Goal: Task Accomplishment & Management: Complete application form

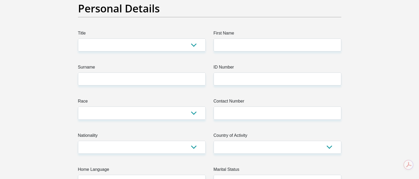
scroll to position [26, 0]
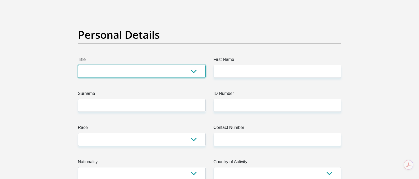
click at [193, 75] on select "Mr Ms Mrs Dr [PERSON_NAME]" at bounding box center [142, 71] width 128 height 13
select select "Ms"
click at [78, 65] on select "Mr Ms Mrs Dr [PERSON_NAME]" at bounding box center [142, 71] width 128 height 13
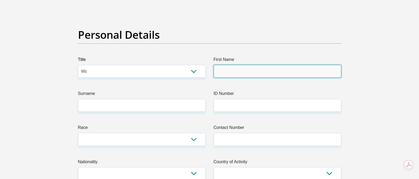
click at [261, 75] on input "First Name" at bounding box center [277, 71] width 128 height 13
type input "Tshepiso"
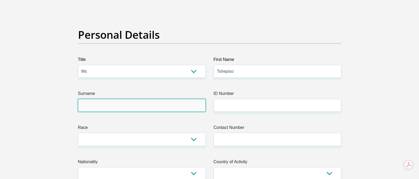
click at [154, 101] on input "Surname" at bounding box center [142, 105] width 128 height 13
type input "Rakhakole"
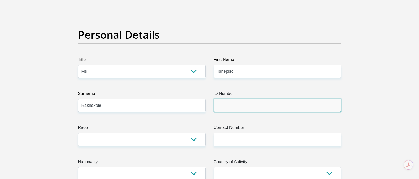
click at [276, 104] on input "ID Number" at bounding box center [277, 105] width 128 height 13
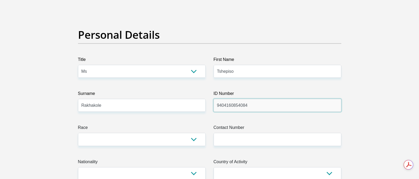
type input "9404160854084"
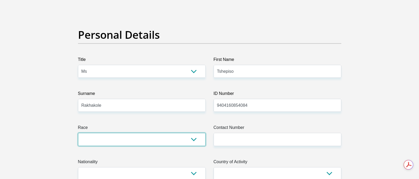
click at [189, 145] on select "Black Coloured Indian White Other" at bounding box center [142, 139] width 128 height 13
select select "1"
click at [78, 133] on select "Black Coloured Indian White Other" at bounding box center [142, 139] width 128 height 13
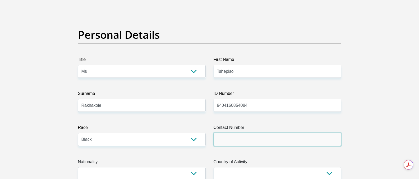
click at [264, 146] on input "Contact Number" at bounding box center [277, 139] width 128 height 13
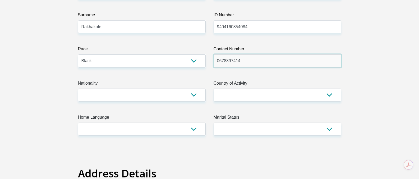
scroll to position [106, 0]
type input "0678897414"
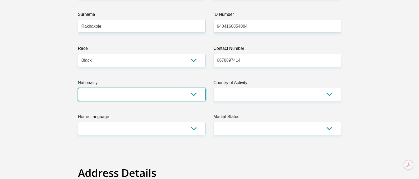
click at [193, 94] on select "[GEOGRAPHIC_DATA] [GEOGRAPHIC_DATA] [GEOGRAPHIC_DATA] [GEOGRAPHIC_DATA] [GEOGRA…" at bounding box center [142, 94] width 128 height 13
select select "ZAF"
click at [78, 88] on select "[GEOGRAPHIC_DATA] [GEOGRAPHIC_DATA] [GEOGRAPHIC_DATA] [GEOGRAPHIC_DATA] [GEOGRA…" at bounding box center [142, 94] width 128 height 13
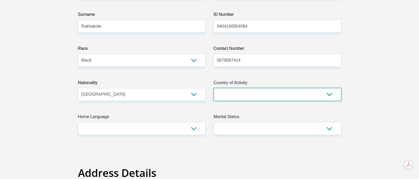
click at [332, 93] on select "[GEOGRAPHIC_DATA] [GEOGRAPHIC_DATA] [GEOGRAPHIC_DATA] [GEOGRAPHIC_DATA] [GEOGRA…" at bounding box center [277, 94] width 128 height 13
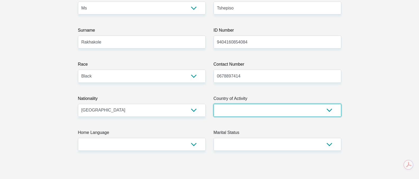
scroll to position [79, 0]
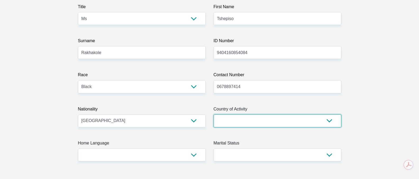
click at [299, 122] on select "[GEOGRAPHIC_DATA] [GEOGRAPHIC_DATA] [GEOGRAPHIC_DATA] [GEOGRAPHIC_DATA] [GEOGRA…" at bounding box center [277, 121] width 128 height 13
select select "ZAF"
click at [213, 115] on select "[GEOGRAPHIC_DATA] [GEOGRAPHIC_DATA] [GEOGRAPHIC_DATA] [GEOGRAPHIC_DATA] [GEOGRA…" at bounding box center [277, 121] width 128 height 13
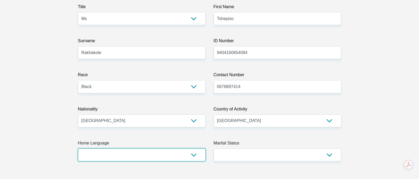
click at [165, 161] on select "Afrikaans English Sepedi South Ndebele Southern Sotho Swati Tsonga Tswana Venda…" at bounding box center [142, 155] width 128 height 13
select select "nso"
click at [78, 149] on select "Afrikaans English Sepedi South Ndebele Southern Sotho Swati Tsonga Tswana Venda…" at bounding box center [142, 155] width 128 height 13
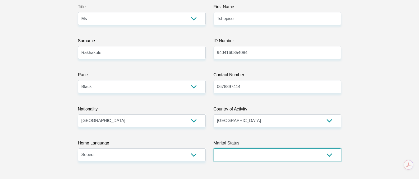
click at [303, 160] on select "Married ANC Single Divorced Widowed Married COP or Customary Law" at bounding box center [277, 155] width 128 height 13
select select "2"
click at [213, 149] on select "Married ANC Single Divorced Widowed Married COP or Customary Law" at bounding box center [277, 155] width 128 height 13
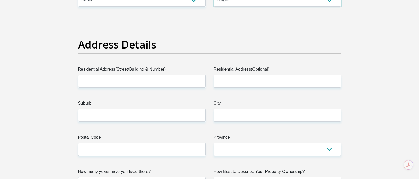
scroll to position [238, 0]
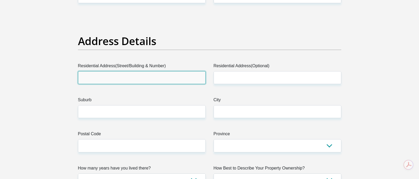
click at [126, 72] on input "Residential Address(Street/Building & Number)" at bounding box center [142, 77] width 128 height 13
type input "[STREET_ADDRESS]"
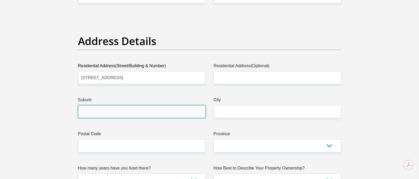
click at [127, 115] on input "Suburb" at bounding box center [142, 111] width 128 height 13
type input "atteridgeville"
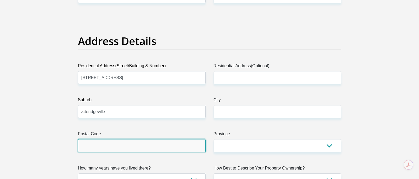
click at [129, 146] on input "Postal Code" at bounding box center [142, 146] width 128 height 13
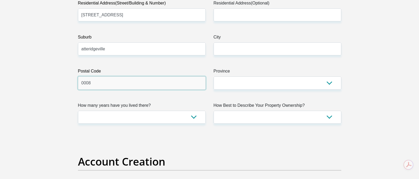
scroll to position [317, 0]
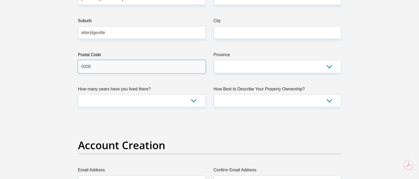
type input "0008"
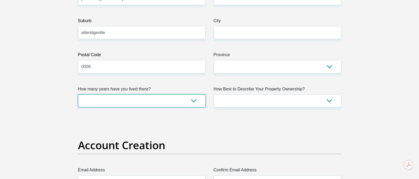
click at [192, 99] on select "less than 1 year 1-3 years 3-5 years 5+ years" at bounding box center [142, 101] width 128 height 13
select select "2"
click at [78, 95] on select "less than 1 year 1-3 years 3-5 years 5+ years" at bounding box center [142, 101] width 128 height 13
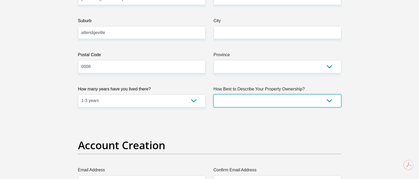
click at [317, 104] on select "Owned Rented Family Owned Company Dwelling" at bounding box center [277, 101] width 128 height 13
select select "Rented"
click at [213, 95] on select "Owned Rented Family Owned Company Dwelling" at bounding box center [277, 101] width 128 height 13
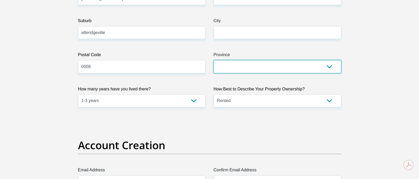
click at [321, 69] on select "Eastern Cape Free State [GEOGRAPHIC_DATA] [GEOGRAPHIC_DATA][DATE] [GEOGRAPHIC_D…" at bounding box center [277, 66] width 128 height 13
select select "Gauteng"
click at [213, 60] on select "Eastern Cape Free State [GEOGRAPHIC_DATA] [GEOGRAPHIC_DATA][DATE] [GEOGRAPHIC_D…" at bounding box center [277, 66] width 128 height 13
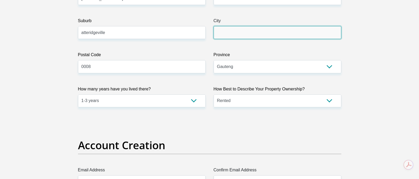
click at [278, 34] on input "City" at bounding box center [277, 32] width 128 height 13
type input "[GEOGRAPHIC_DATA]"
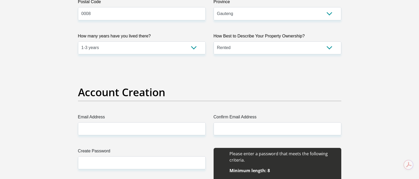
scroll to position [370, 0]
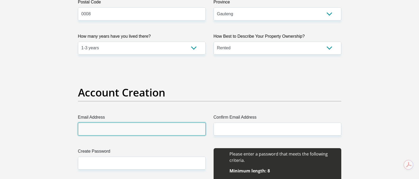
click at [143, 128] on input "Email Address" at bounding box center [142, 129] width 128 height 13
type input "[EMAIL_ADDRESS][DOMAIN_NAME]"
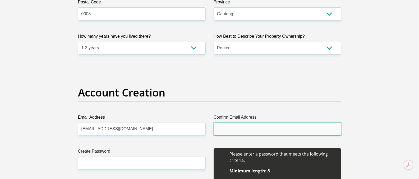
click at [277, 129] on input "Confirm Email Address" at bounding box center [277, 129] width 128 height 13
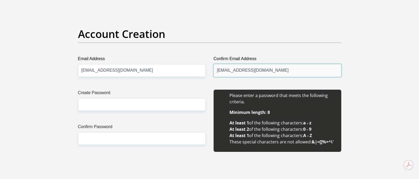
scroll to position [449, 0]
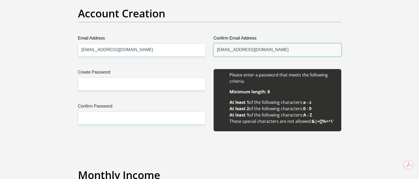
type input "[EMAIL_ADDRESS][DOMAIN_NAME]"
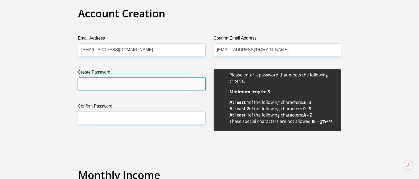
click at [118, 82] on input "Create Password" at bounding box center [142, 84] width 128 height 13
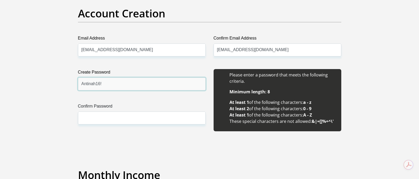
type input "Antinah16!"
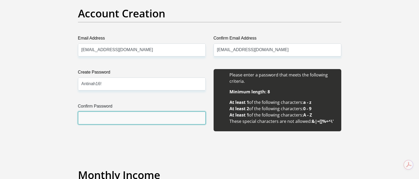
click at [112, 116] on input "Confirm Password" at bounding box center [142, 118] width 128 height 13
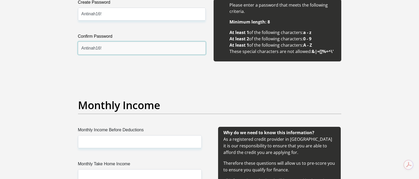
scroll to position [528, 0]
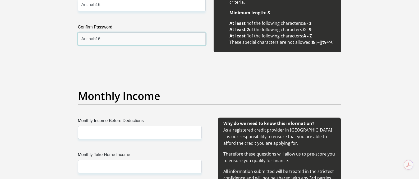
type input "Antinah16!"
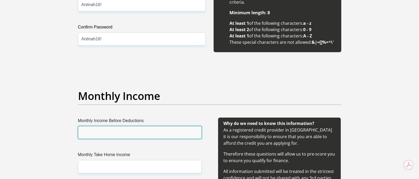
click at [119, 136] on input "Monthly Income Before Deductions" at bounding box center [140, 132] width 124 height 13
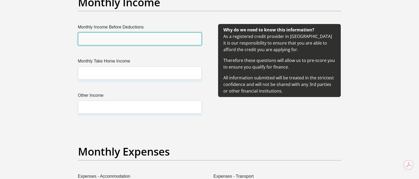
scroll to position [634, 0]
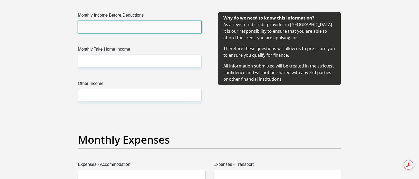
paste input "16319.14"
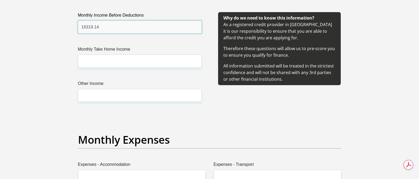
type input "16319.14"
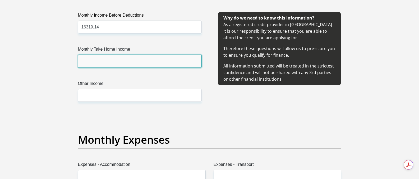
click at [136, 60] on input "Monthly Take Home Income" at bounding box center [140, 61] width 124 height 13
click at [161, 63] on input "Monthly Take Home Income" at bounding box center [140, 61] width 124 height 13
paste input "14604.75"
type input "14604.75"
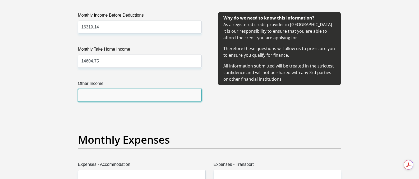
click at [156, 96] on input "Other Income" at bounding box center [140, 95] width 124 height 13
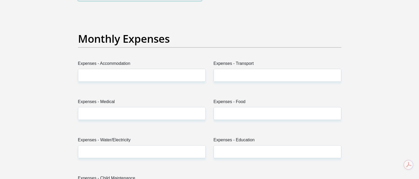
scroll to position [740, 0]
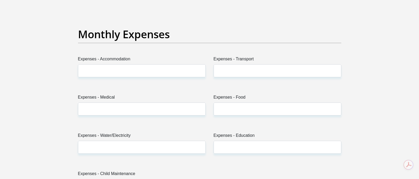
type input "00"
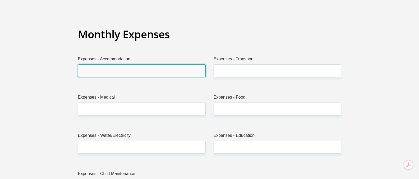
click at [139, 76] on input "Expenses - Accommodation" at bounding box center [142, 70] width 128 height 13
type input "434"
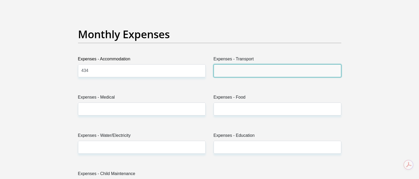
click at [268, 70] on input "Expenses - Transport" at bounding box center [277, 70] width 128 height 13
type input "1000"
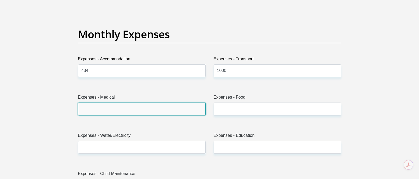
click at [128, 108] on input "Expenses - Medical" at bounding box center [142, 109] width 128 height 13
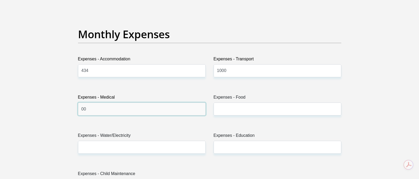
type input "00"
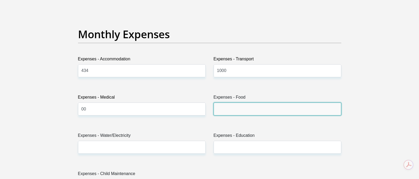
click at [270, 113] on input "Expenses - Food" at bounding box center [277, 109] width 128 height 13
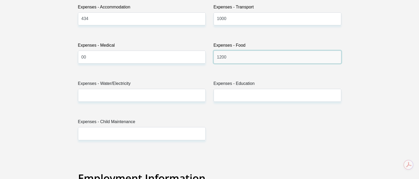
scroll to position [793, 0]
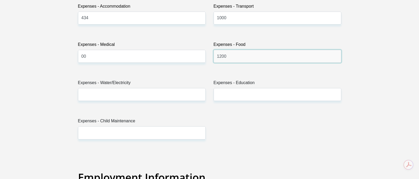
type input "1200"
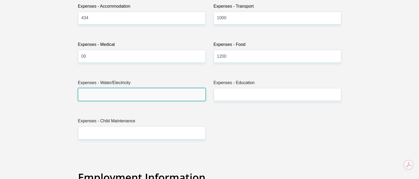
click at [172, 94] on input "Expenses - Water/Electricity" at bounding box center [142, 94] width 128 height 13
type input "00"
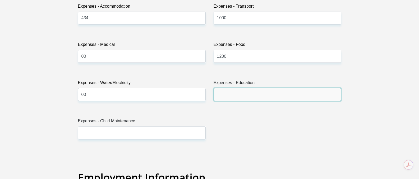
click at [234, 100] on input "Expenses - Education" at bounding box center [277, 94] width 128 height 13
type input "1030"
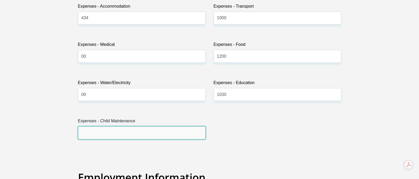
click at [160, 133] on input "Expenses - Child Maintenance" at bounding box center [142, 133] width 128 height 13
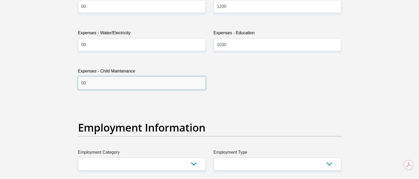
scroll to position [951, 0]
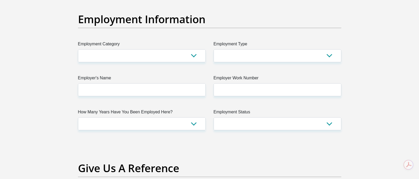
type input "00"
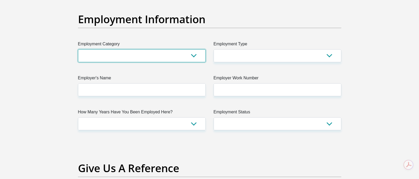
click at [184, 55] on select "AGRICULTURE ALCOHOL & TOBACCO CONSTRUCTION MATERIALS METALLURGY EQUIPMENT FOR R…" at bounding box center [142, 55] width 128 height 13
select select "59"
click at [78, 49] on select "AGRICULTURE ALCOHOL & TOBACCO CONSTRUCTION MATERIALS METALLURGY EQUIPMENT FOR R…" at bounding box center [142, 55] width 128 height 13
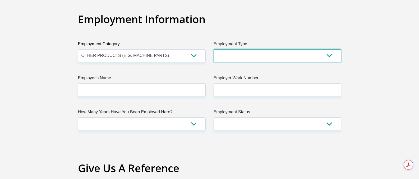
click at [316, 57] on select "College/Lecturer Craft Seller Creative Driver Executive Farmer Forces - Non Com…" at bounding box center [277, 55] width 128 height 13
select select "Office Staff/Clerk"
click at [213, 49] on select "College/Lecturer Craft Seller Creative Driver Executive Farmer Forces - Non Com…" at bounding box center [277, 55] width 128 height 13
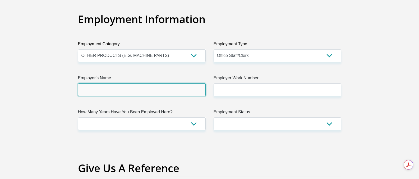
click at [170, 95] on input "Employer's Name" at bounding box center [142, 89] width 128 height 13
type input "TuksSport"
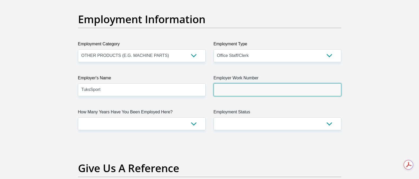
click at [221, 90] on input "Employer Work Number" at bounding box center [277, 89] width 128 height 13
paste input "101358"
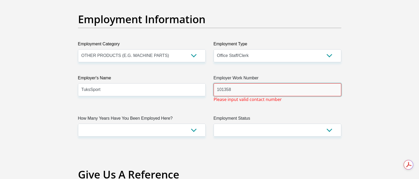
drag, startPoint x: 242, startPoint y: 91, endPoint x: 196, endPoint y: 91, distance: 46.0
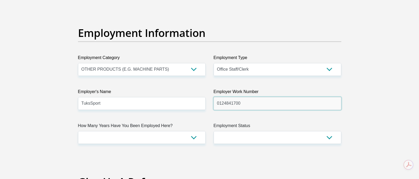
scroll to position [925, 0]
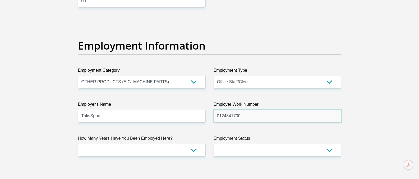
type input "0124841700"
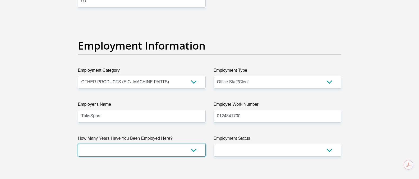
click at [192, 151] on select "less than 1 year 1-3 years 3-5 years 5+ years" at bounding box center [142, 150] width 128 height 13
select select "60"
click at [78, 144] on select "less than 1 year 1-3 years 3-5 years 5+ years" at bounding box center [142, 150] width 128 height 13
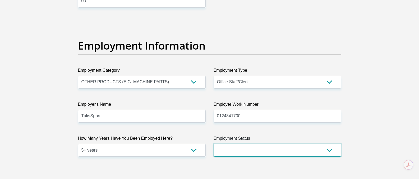
click at [312, 155] on select "Permanent/Full-time Part-time/Casual [DEMOGRAPHIC_DATA] Worker Self-Employed Ho…" at bounding box center [277, 150] width 128 height 13
select select "1"
click at [213, 144] on select "Permanent/Full-time Part-time/Casual [DEMOGRAPHIC_DATA] Worker Self-Employed Ho…" at bounding box center [277, 150] width 128 height 13
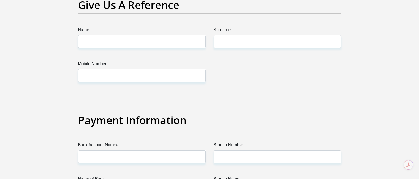
scroll to position [1110, 0]
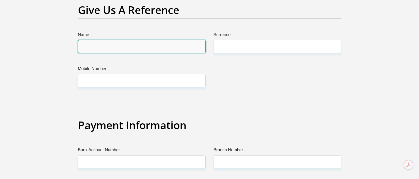
click at [174, 48] on input "Name" at bounding box center [142, 46] width 128 height 13
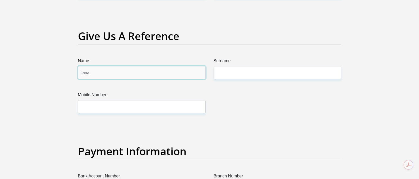
scroll to position [1083, 0]
type input "f"
type input "[PERSON_NAME]"
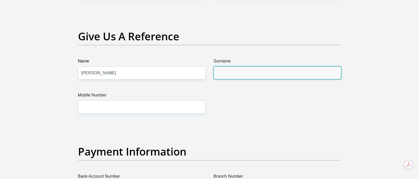
click at [252, 67] on input "Surname" at bounding box center [277, 73] width 128 height 13
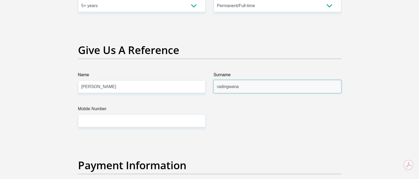
scroll to position [1057, 0]
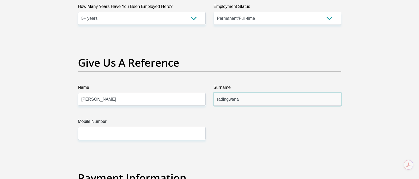
type input "radingwana"
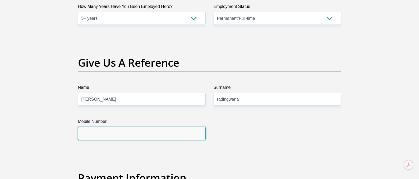
click at [133, 135] on input "Mobile Number" at bounding box center [142, 133] width 128 height 13
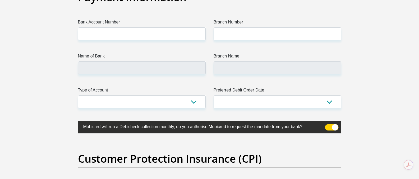
scroll to position [1268, 0]
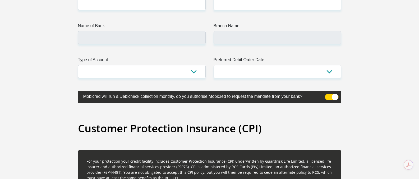
type input "0663666549"
click at [328, 99] on span at bounding box center [331, 97] width 13 height 6
click at [328, 95] on input "checkbox" at bounding box center [328, 95] width 0 height 0
click at [337, 98] on span at bounding box center [331, 97] width 13 height 6
click at [328, 95] on input "checkbox" at bounding box center [328, 95] width 0 height 0
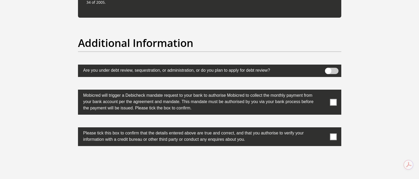
scroll to position [1611, 0]
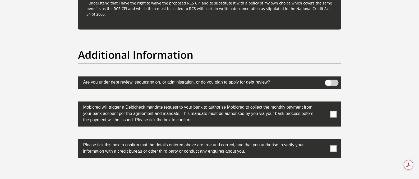
click at [333, 115] on span at bounding box center [333, 114] width 7 height 7
click at [323, 103] on input "checkbox" at bounding box center [323, 103] width 0 height 0
click at [335, 146] on span at bounding box center [333, 149] width 7 height 7
click at [323, 141] on input "checkbox" at bounding box center [323, 141] width 0 height 0
click at [329, 85] on span at bounding box center [331, 83] width 13 height 6
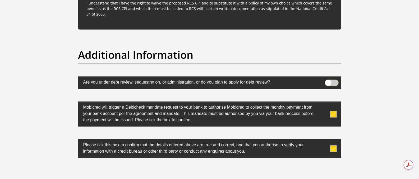
click at [328, 81] on input "checkbox" at bounding box center [328, 81] width 0 height 0
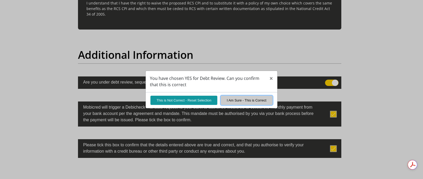
click at [257, 101] on button "I Am Sure - This is Correct" at bounding box center [247, 100] width 52 height 9
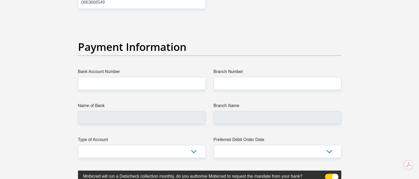
scroll to position [1188, 0]
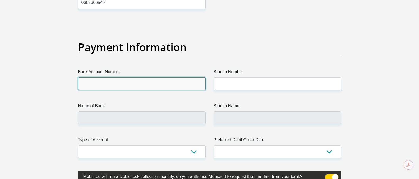
click at [150, 86] on input "Bank Account Number" at bounding box center [142, 83] width 128 height 13
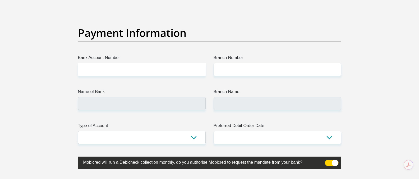
scroll to position [1229, 0]
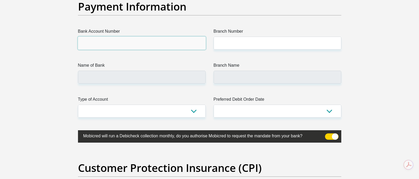
click at [130, 46] on input "Bank Account Number" at bounding box center [142, 43] width 128 height 13
type input "51110439812"
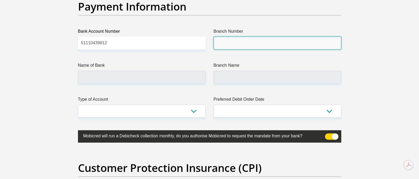
click at [255, 43] on input "Branch Number" at bounding box center [277, 43] width 128 height 13
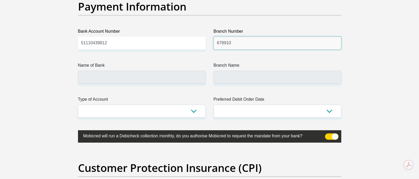
type input "678910"
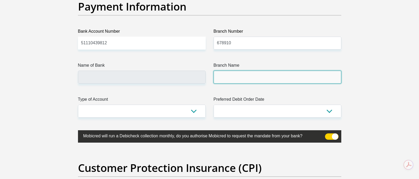
click at [244, 82] on input "Branch Name" at bounding box center [277, 77] width 128 height 13
type input "TYME BANK LIMITED"
type input "TYME ROSEBANK"
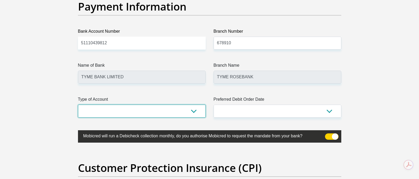
click at [193, 112] on select "Cheque Savings" at bounding box center [142, 111] width 128 height 13
select select "SAV"
click at [78, 105] on select "Cheque Savings" at bounding box center [142, 111] width 128 height 13
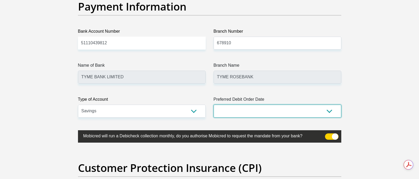
click at [321, 112] on select "1st 2nd 3rd 4th 5th 7th 18th 19th 20th 21st 22nd 23rd 24th 25th 26th 27th 28th …" at bounding box center [277, 111] width 128 height 13
select select "30"
click at [213, 105] on select "1st 2nd 3rd 4th 5th 7th 18th 19th 20th 21st 22nd 23rd 24th 25th 26th 27th 28th …" at bounding box center [277, 111] width 128 height 13
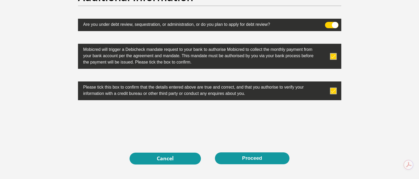
scroll to position [1678, 0]
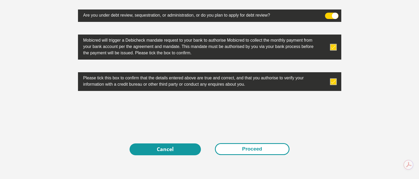
click at [250, 145] on button "Proceed" at bounding box center [252, 149] width 75 height 12
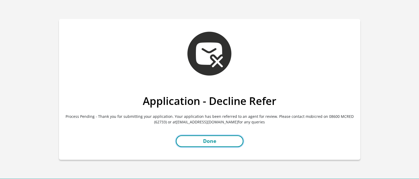
click at [208, 140] on link "Done" at bounding box center [210, 142] width 68 height 12
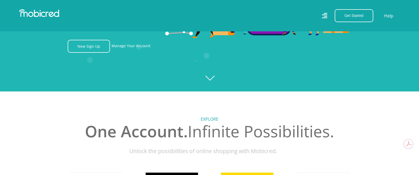
scroll to position [79, 0]
